Goal: Use online tool/utility: Utilize a website feature to perform a specific function

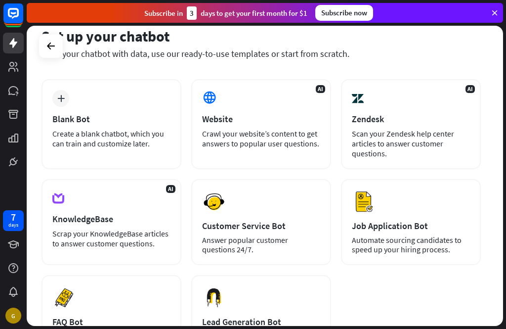
scroll to position [40, 0]
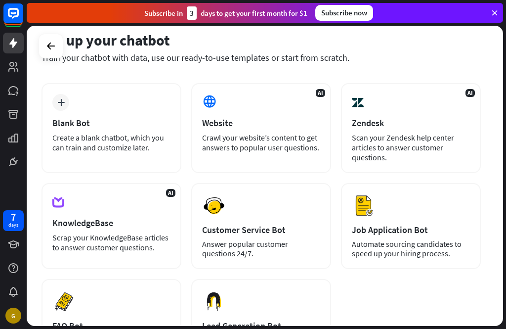
click at [243, 128] on div "Website" at bounding box center [261, 122] width 118 height 11
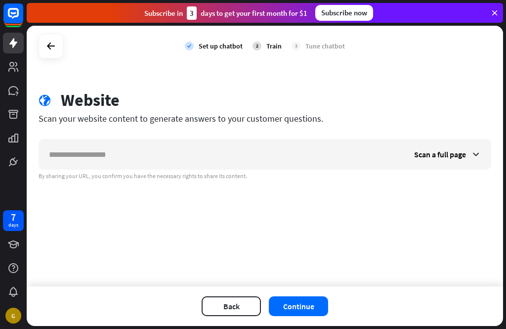
click at [377, 63] on div "check Set up chatbot 2 Train 3 Tune chatbot" at bounding box center [265, 46] width 477 height 41
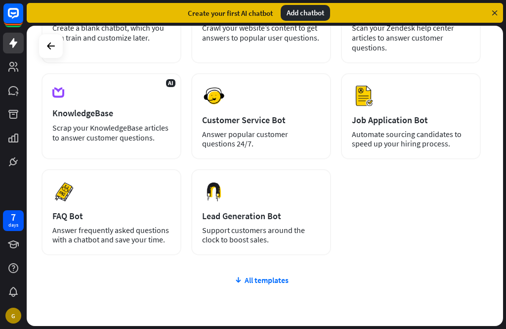
scroll to position [154, 0]
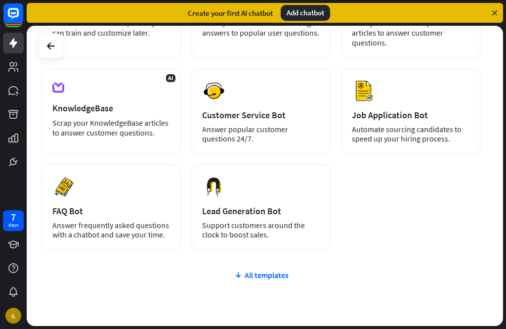
click at [0, 0] on button "Preview" at bounding box center [0, 0] width 0 height 0
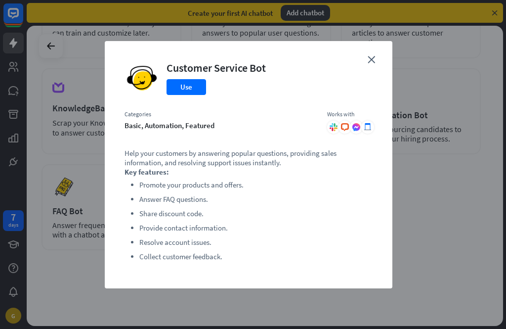
click at [372, 61] on icon "close" at bounding box center [371, 59] width 7 height 7
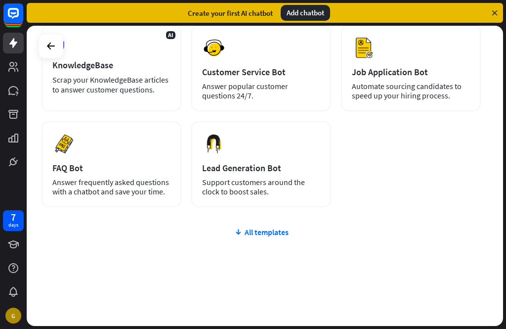
scroll to position [197, 0]
click at [263, 227] on div "All templates" at bounding box center [262, 232] width 440 height 10
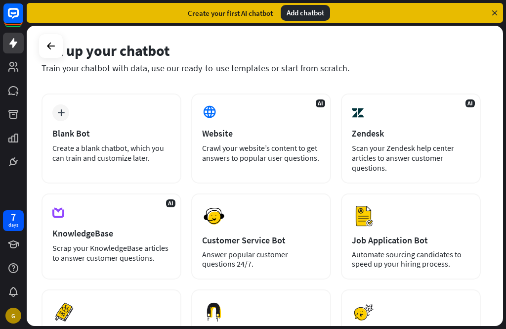
scroll to position [28, 0]
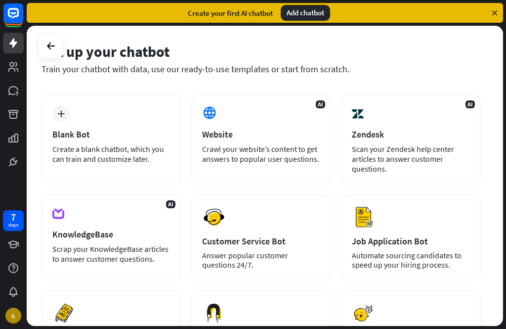
click at [296, 13] on div "Add chatbot" at bounding box center [305, 13] width 49 height 16
click at [299, 13] on div "Add chatbot" at bounding box center [305, 13] width 49 height 16
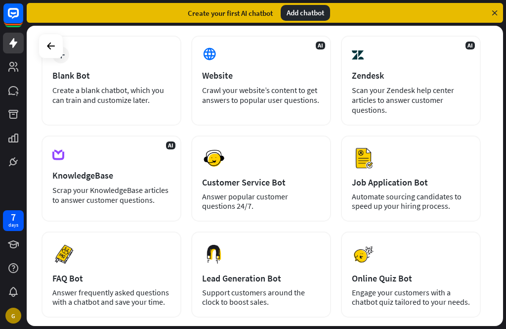
scroll to position [95, 0]
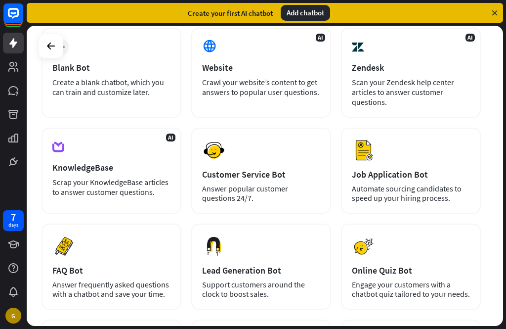
click at [260, 80] on div "Crawl your website’s content to get answers to popular user questions." at bounding box center [261, 87] width 118 height 20
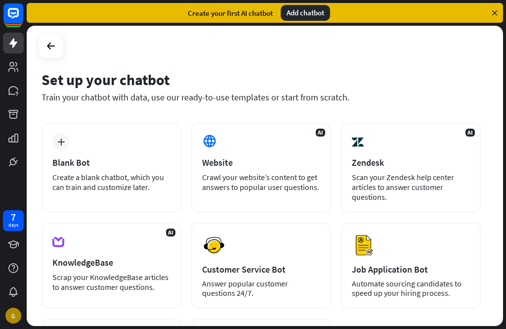
click at [91, 162] on div "Blank Bot" at bounding box center [111, 162] width 118 height 11
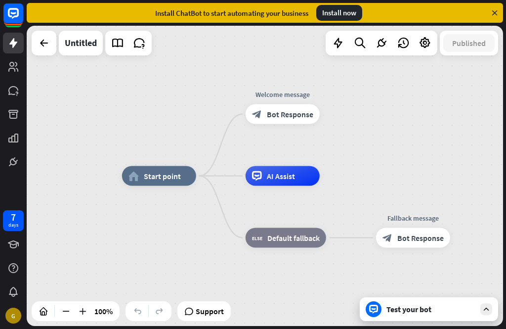
click at [419, 302] on div "Test your bot" at bounding box center [429, 309] width 138 height 24
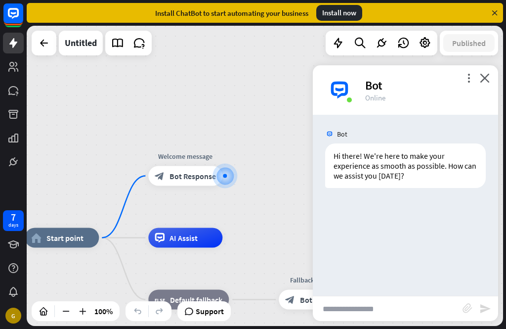
click at [395, 310] on input "text" at bounding box center [388, 308] width 150 height 25
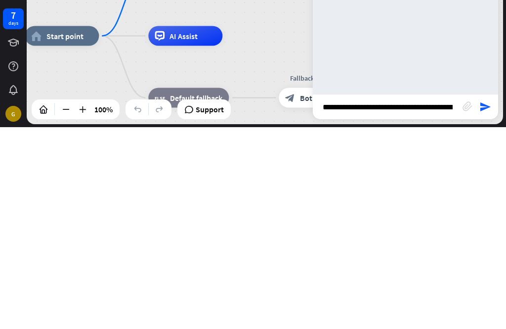
type input "**********"
click at [485, 303] on icon "send" at bounding box center [486, 309] width 12 height 12
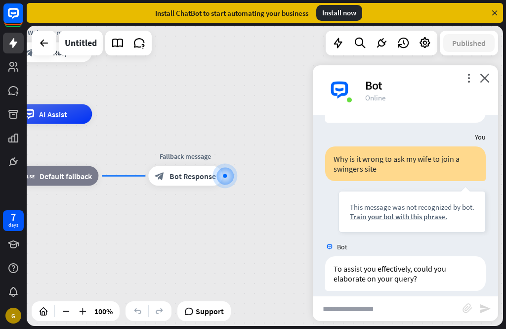
scroll to position [75, 0]
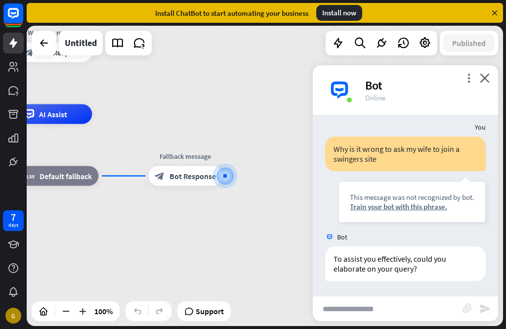
click at [398, 307] on input "text" at bounding box center [388, 308] width 150 height 25
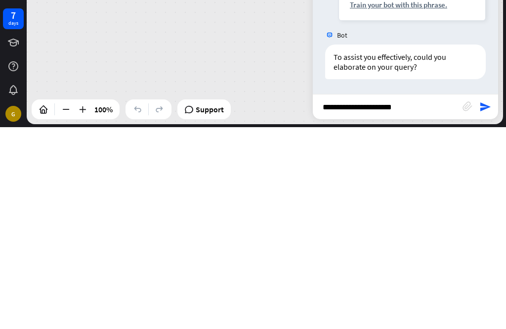
type input "**********"
click at [484, 303] on icon "send" at bounding box center [486, 309] width 12 height 12
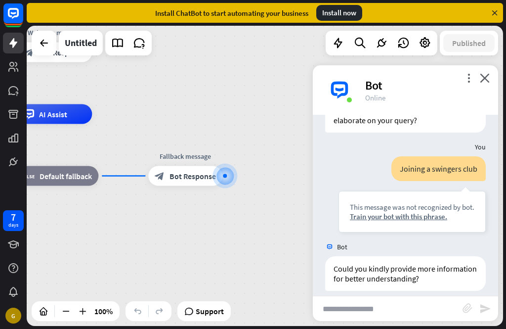
scroll to position [233, 0]
